Goal: Check status: Check status

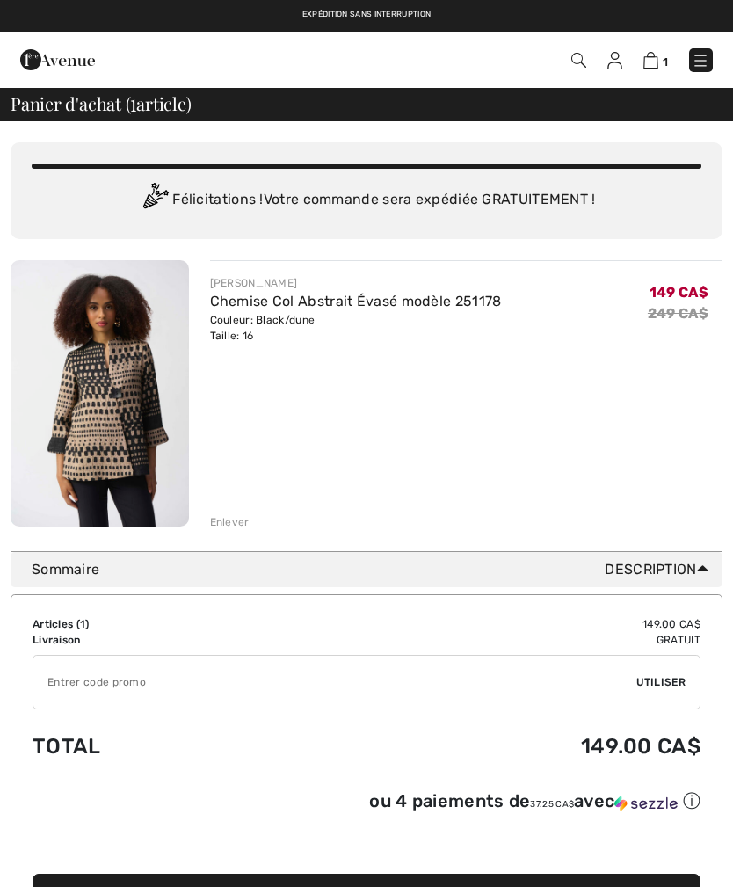
click at [706, 68] on img at bounding box center [701, 61] width 18 height 18
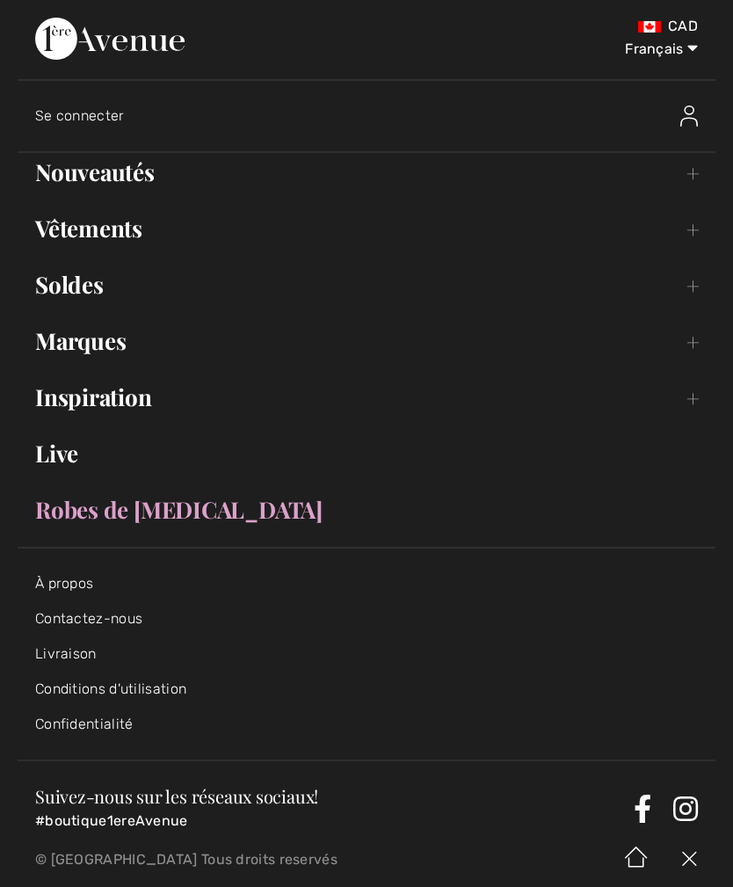
click at [113, 116] on span "Se connecter" at bounding box center [80, 115] width 90 height 17
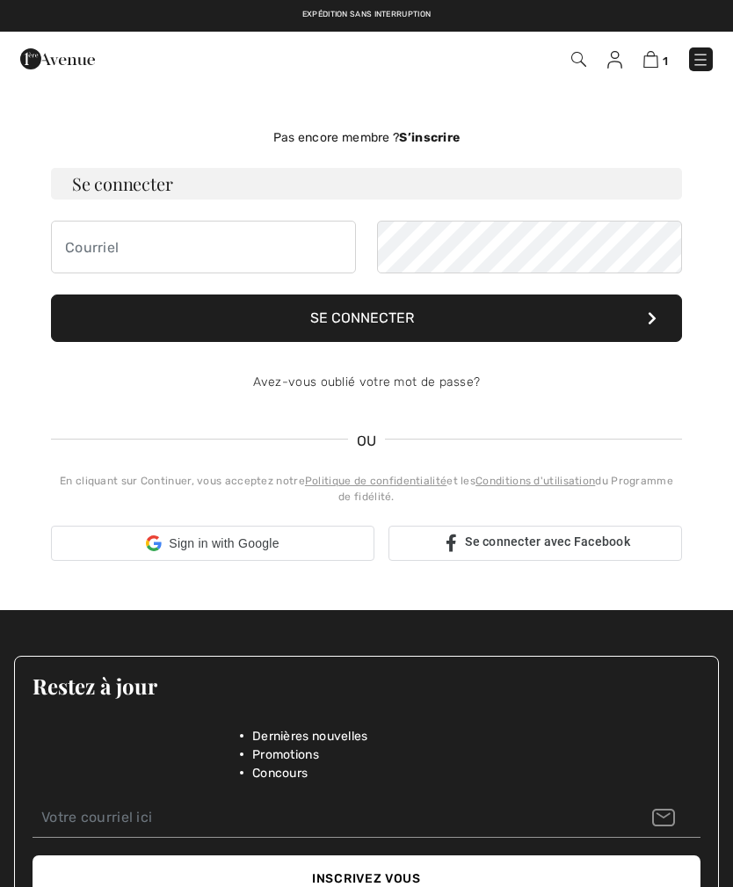
checkbox input "true"
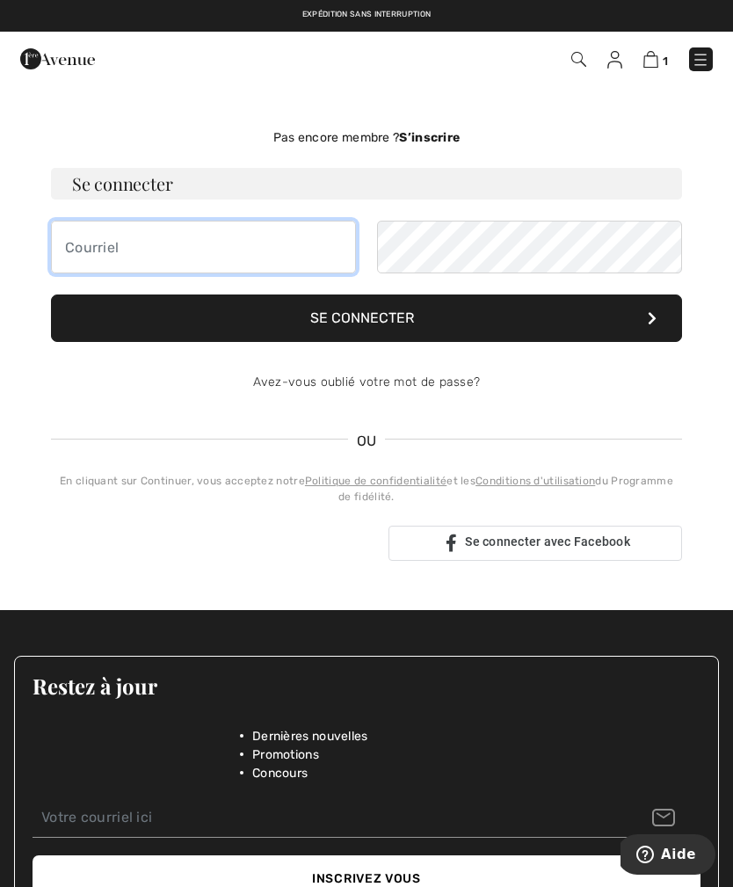
type input "gilda.soulakian@hotmail.com"
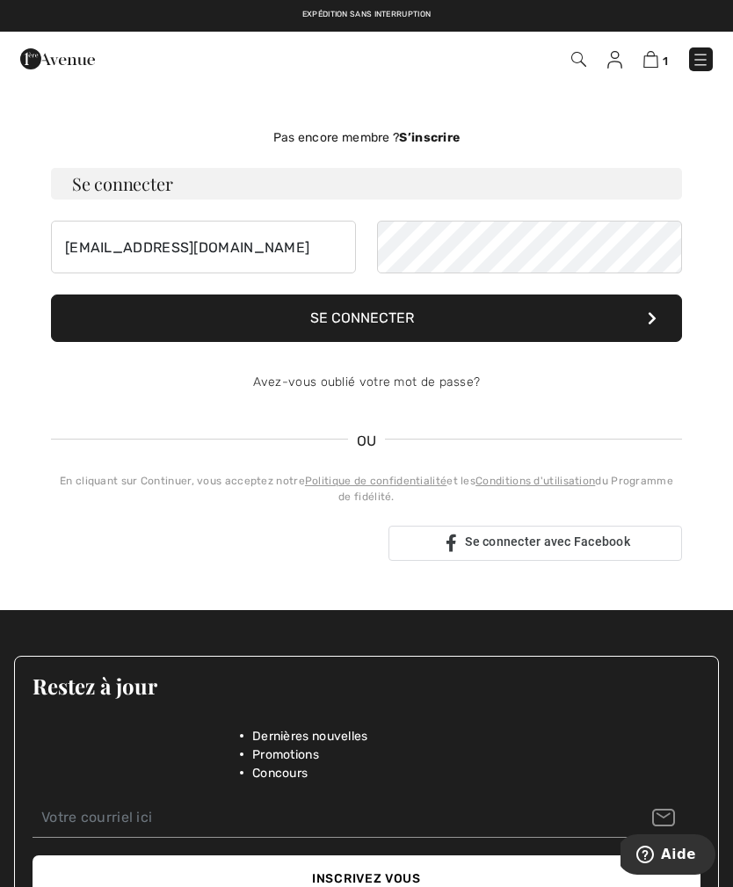
click at [366, 318] on button "Se connecter" at bounding box center [366, 317] width 631 height 47
click at [460, 324] on button "Se connecter" at bounding box center [366, 317] width 631 height 47
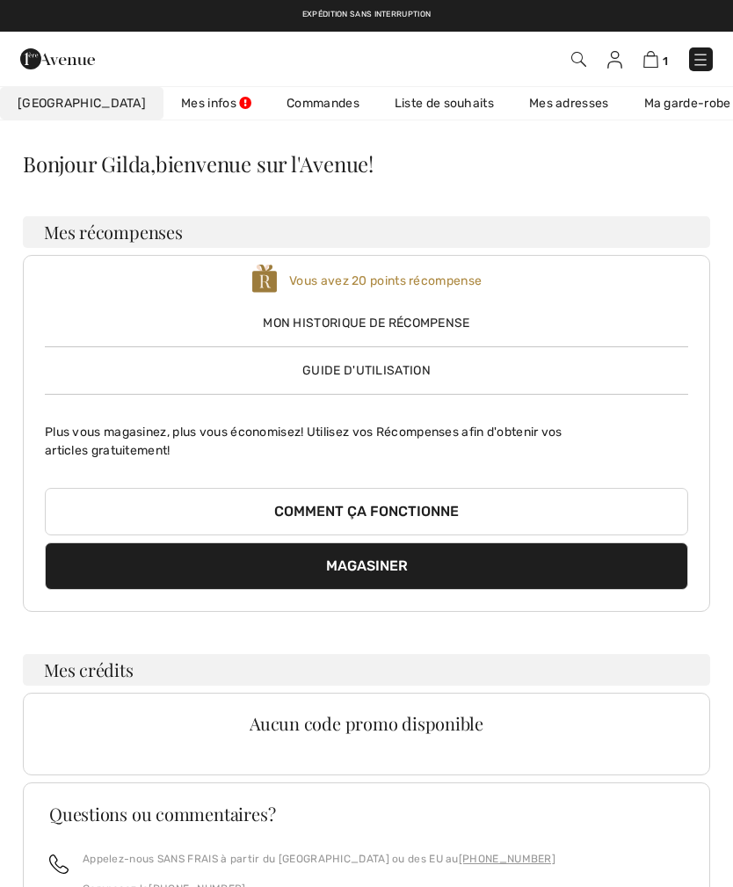
click at [705, 52] on img at bounding box center [701, 60] width 18 height 18
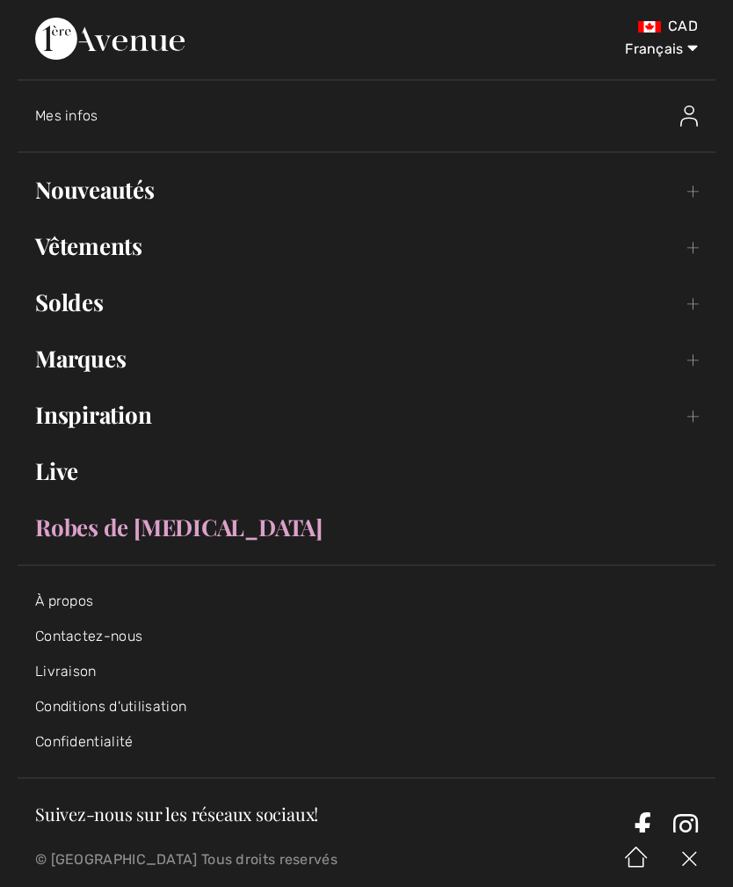
click at [668, 103] on div at bounding box center [631, 116] width 170 height 56
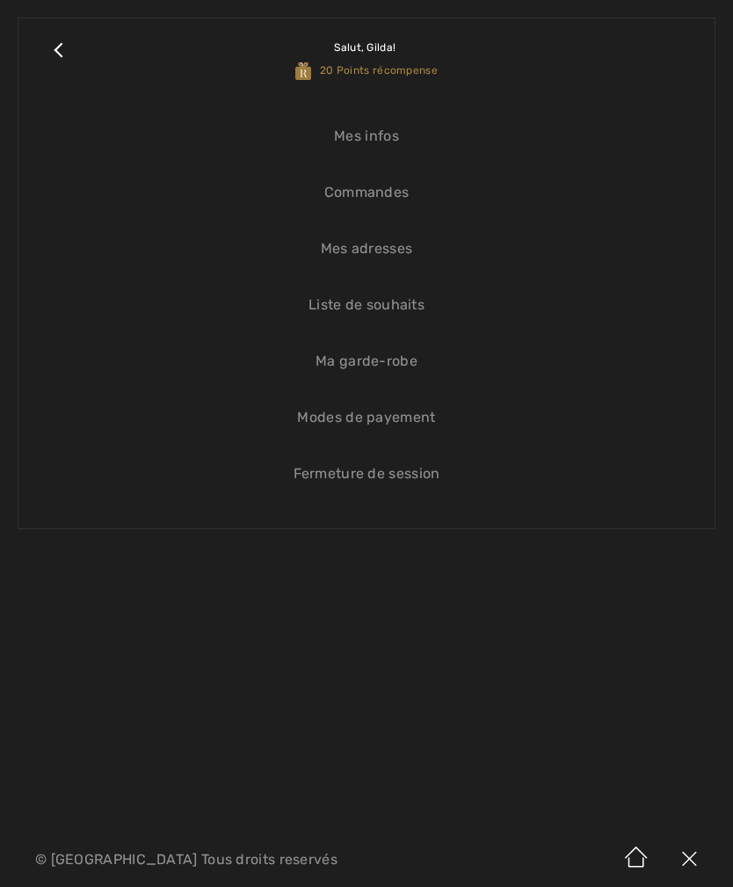
click at [387, 197] on link "Commandes" at bounding box center [366, 192] width 661 height 39
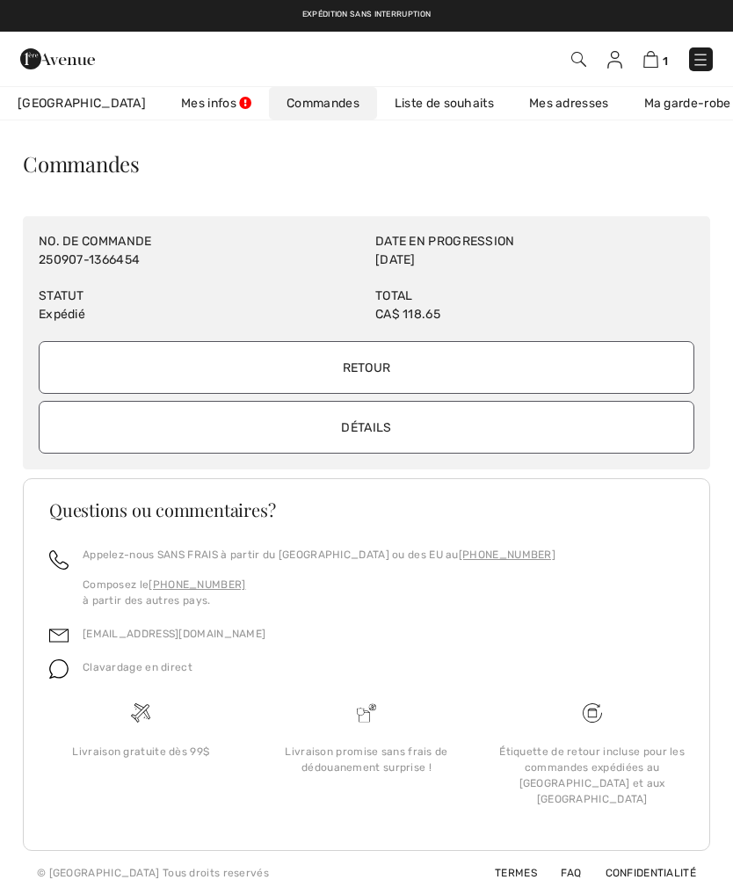
click at [435, 373] on input "Retour" at bounding box center [367, 367] width 656 height 53
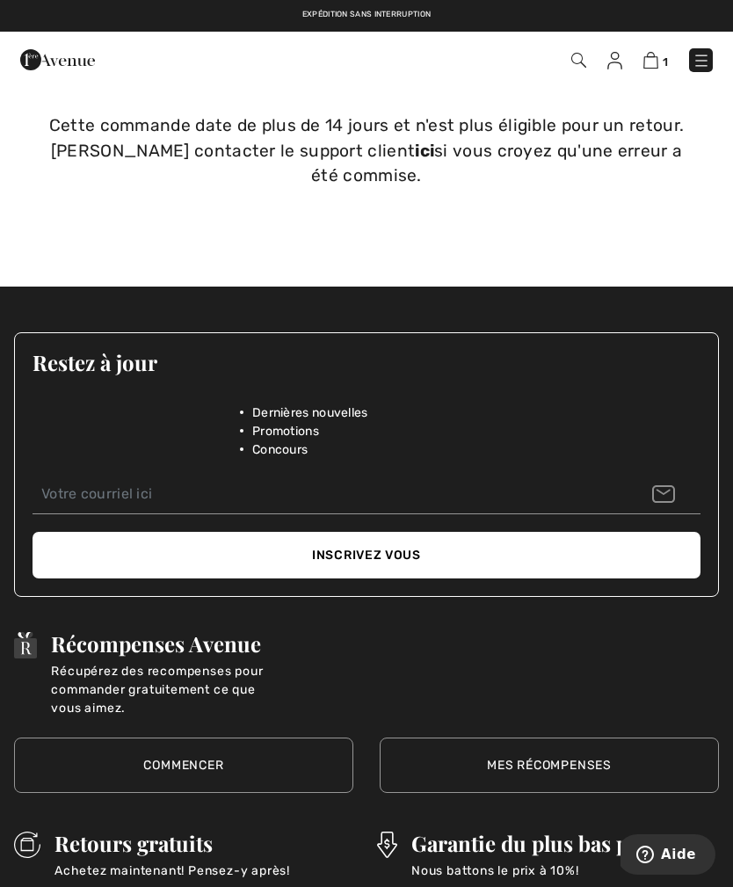
click at [415, 152] on link "ici" at bounding box center [424, 151] width 19 height 20
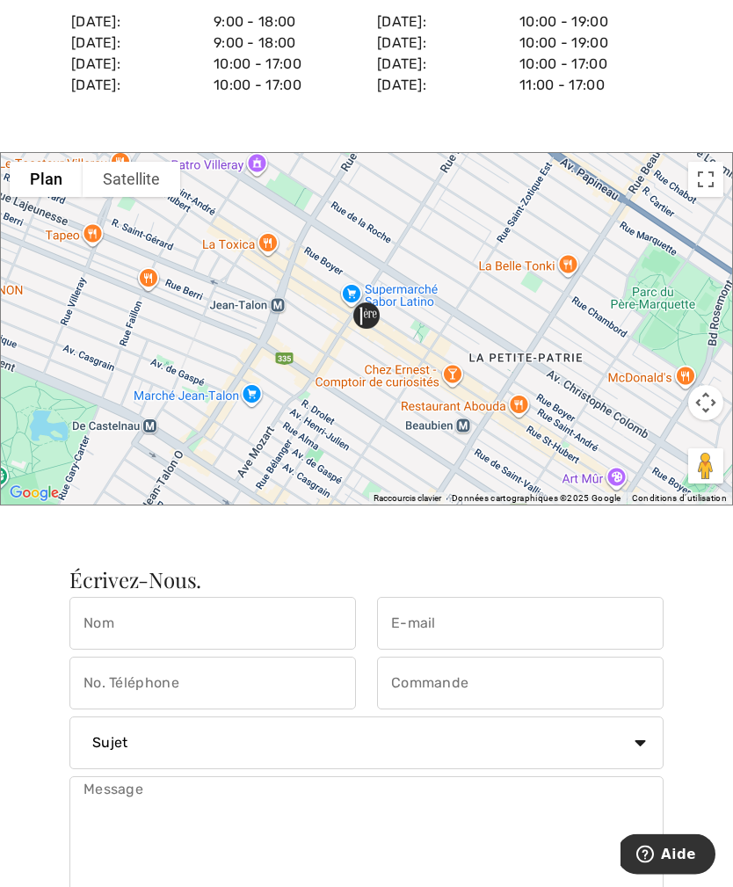
scroll to position [728, 0]
